Goal: Transaction & Acquisition: Purchase product/service

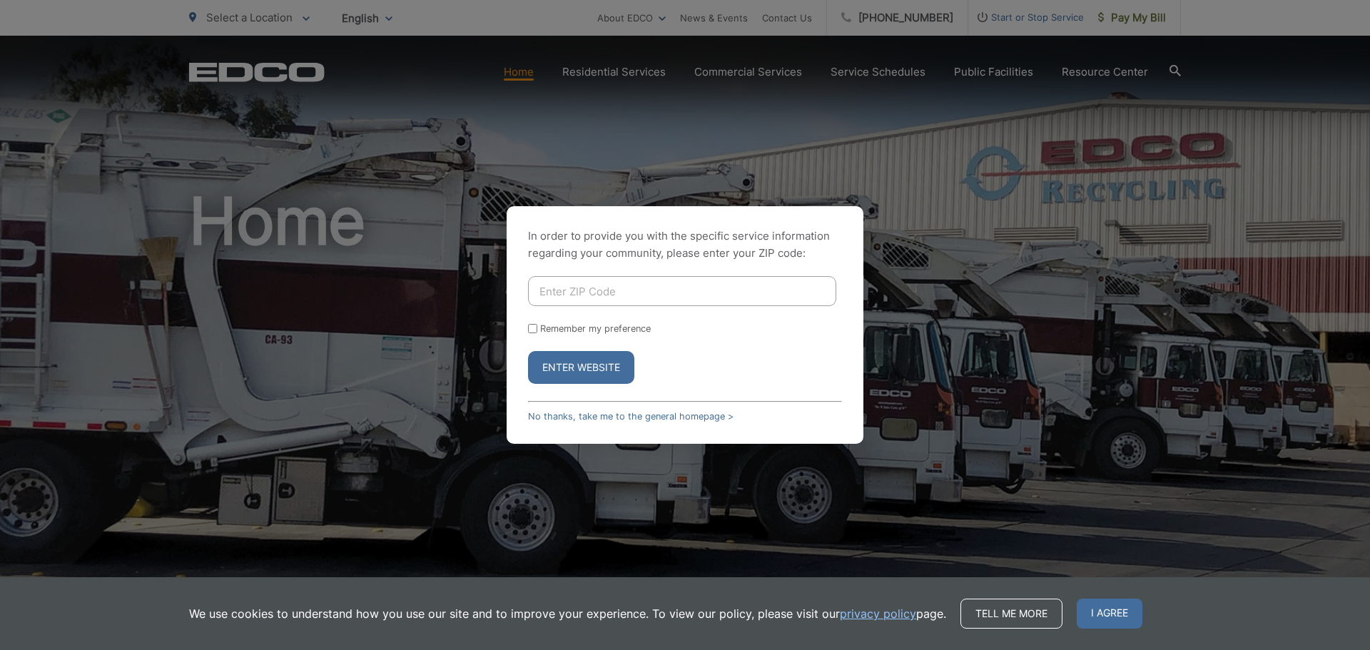
click at [585, 290] on input "Enter ZIP Code" at bounding box center [682, 291] width 308 height 30
type input "92040"
click at [531, 329] on input "Remember my preference" at bounding box center [532, 328] width 9 height 9
checkbox input "true"
drag, startPoint x: 558, startPoint y: 367, endPoint x: 537, endPoint y: 364, distance: 20.9
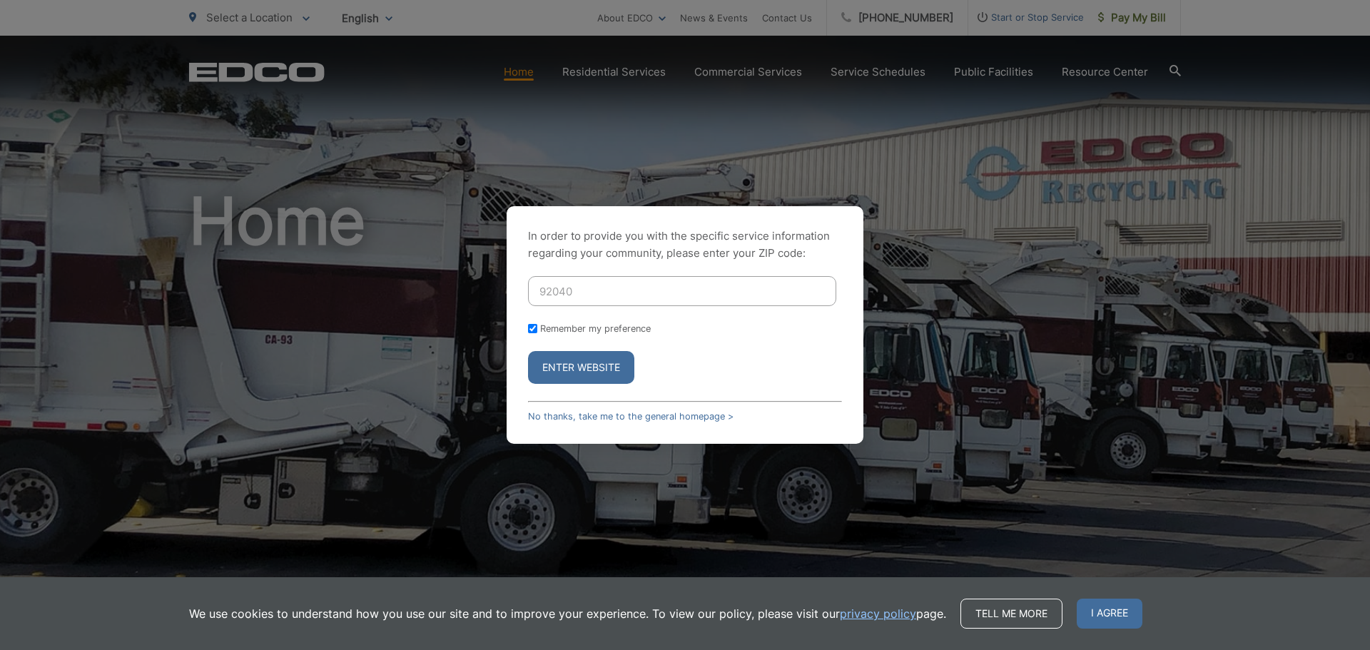
click at [557, 366] on button "Enter Website" at bounding box center [581, 367] width 106 height 33
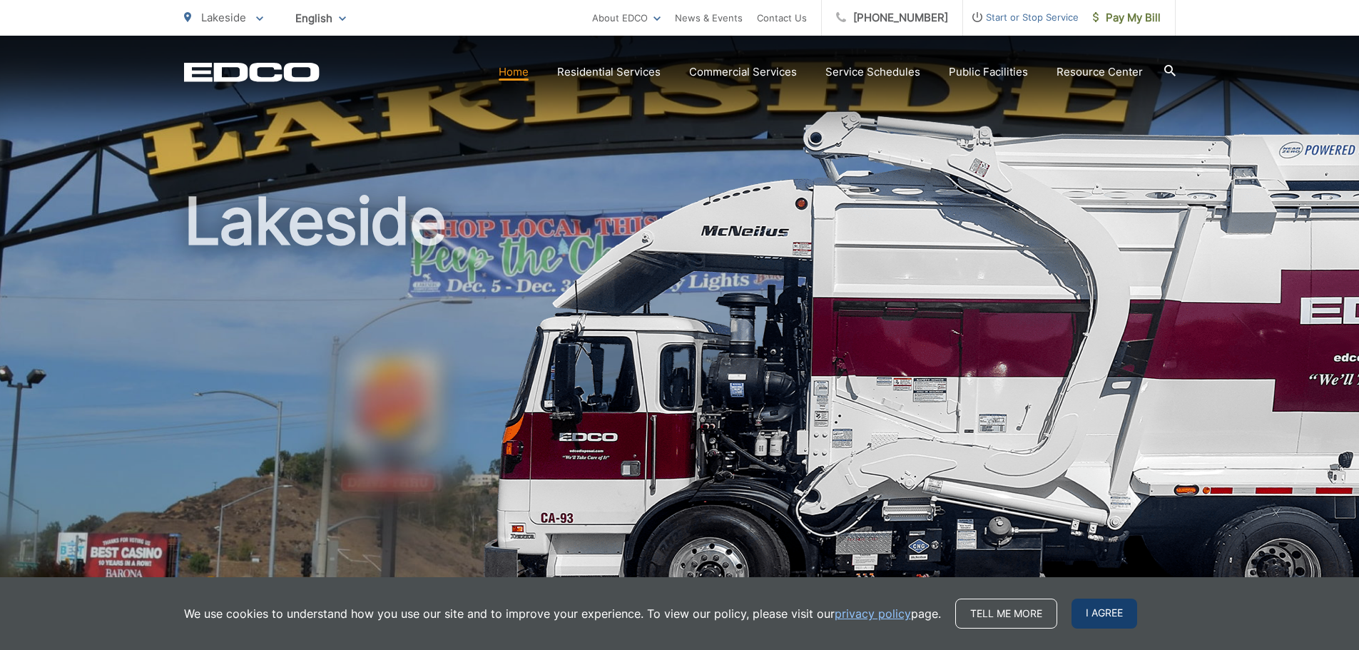
click at [1094, 609] on span "I agree" at bounding box center [1105, 614] width 66 height 30
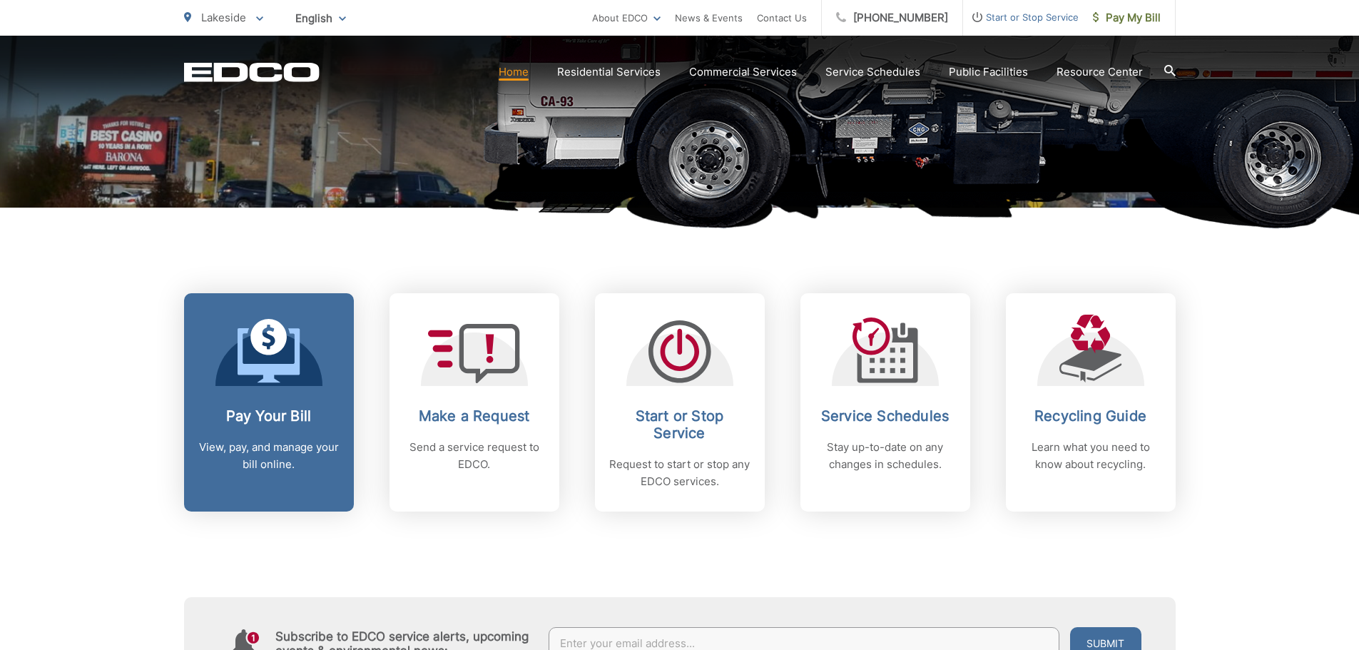
scroll to position [428, 0]
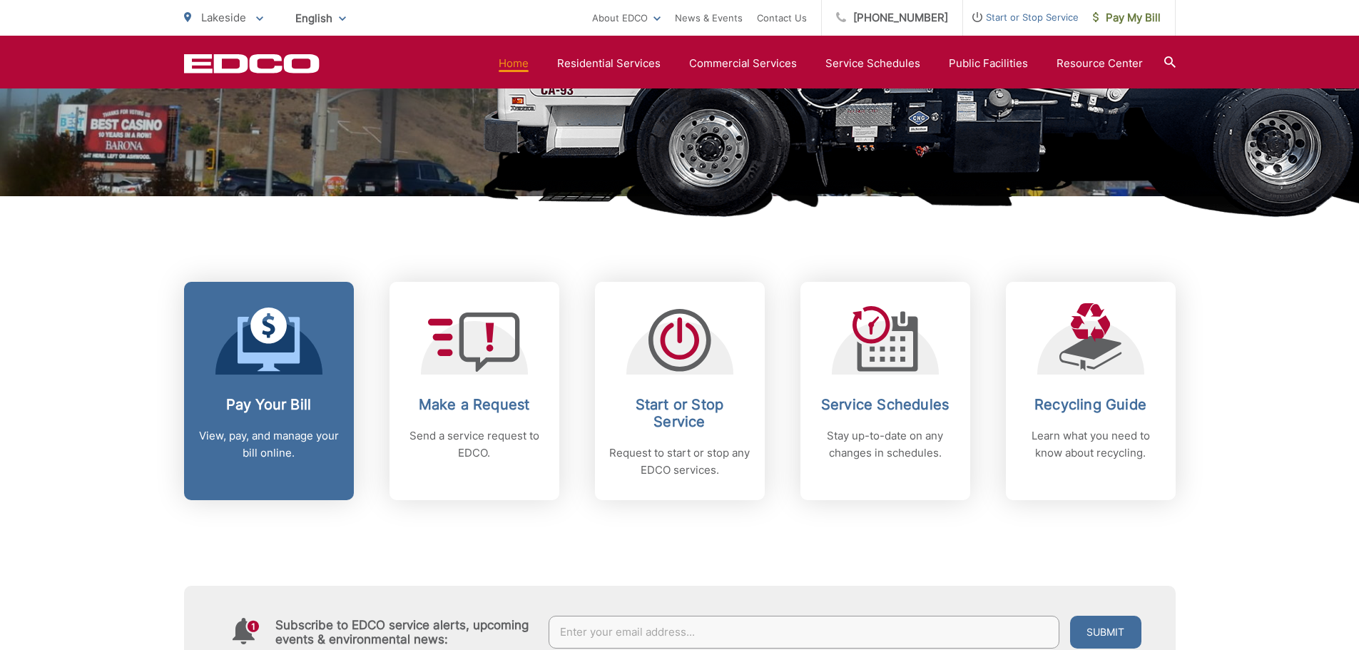
click at [256, 364] on icon at bounding box center [269, 340] width 63 height 64
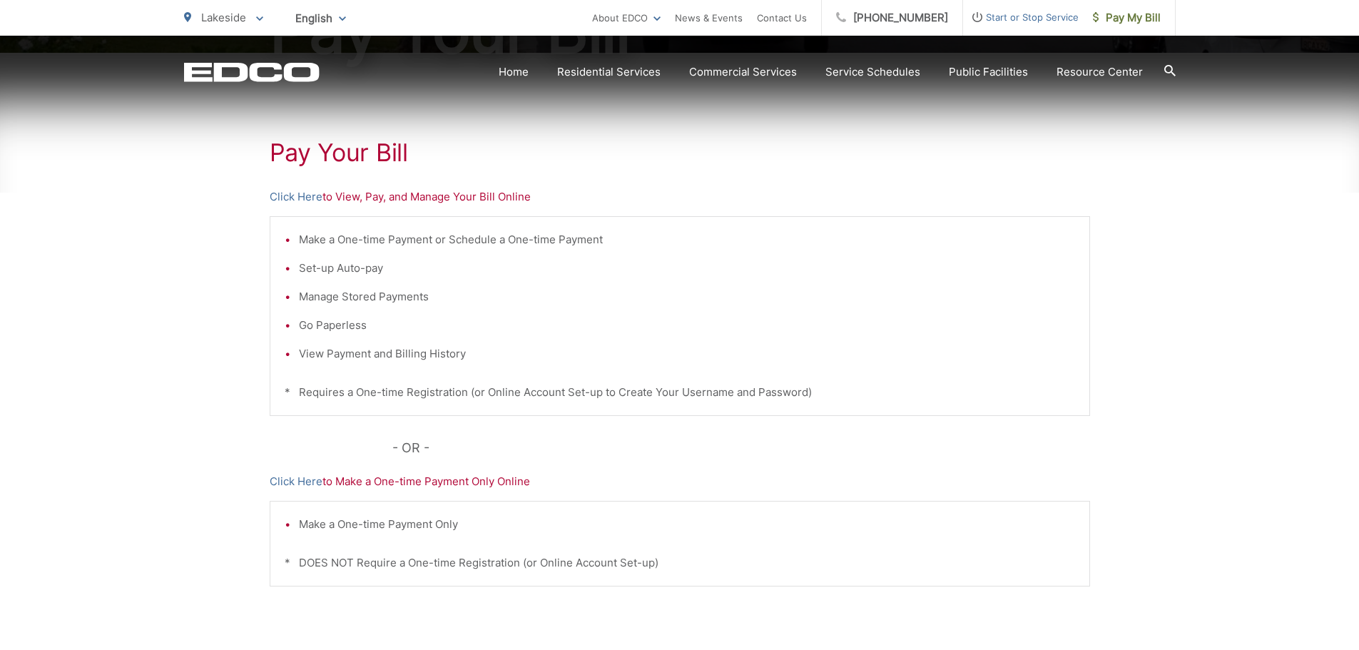
scroll to position [285, 0]
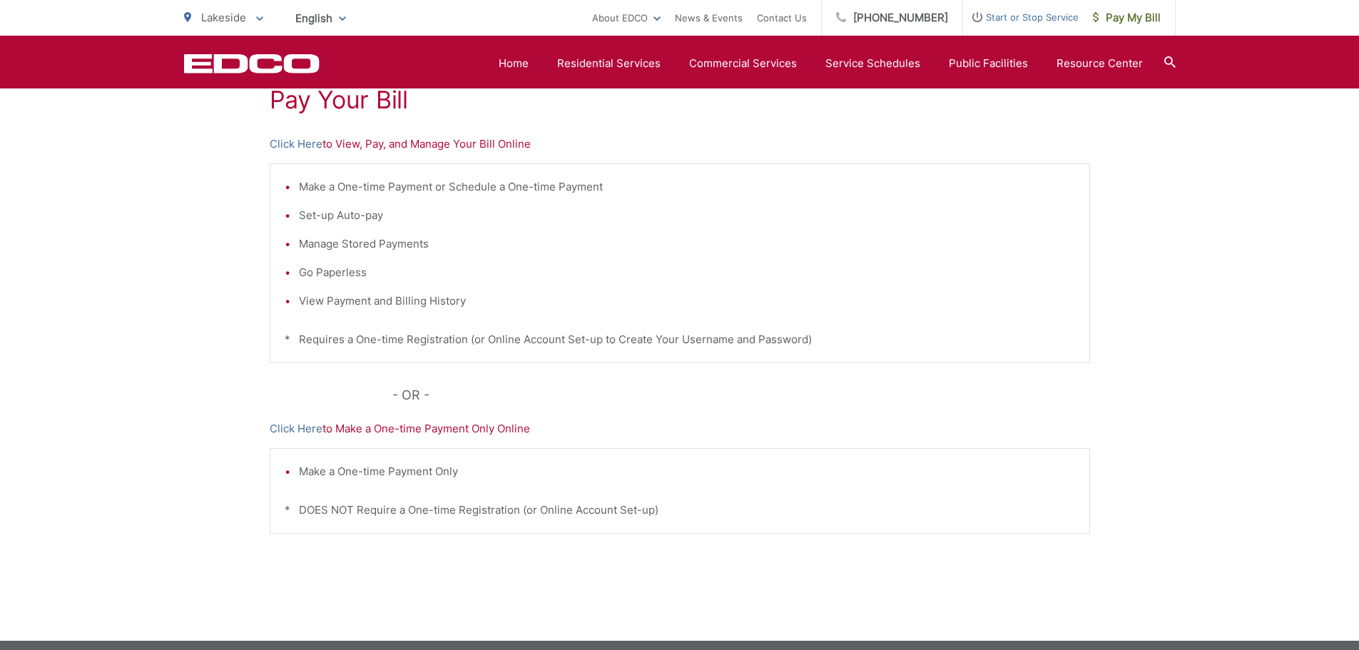
click at [422, 431] on p "Click Here to Make a One-time Payment Only Online" at bounding box center [680, 428] width 820 height 17
click at [295, 431] on link "Click Here" at bounding box center [296, 428] width 53 height 17
